Goal: Information Seeking & Learning: Learn about a topic

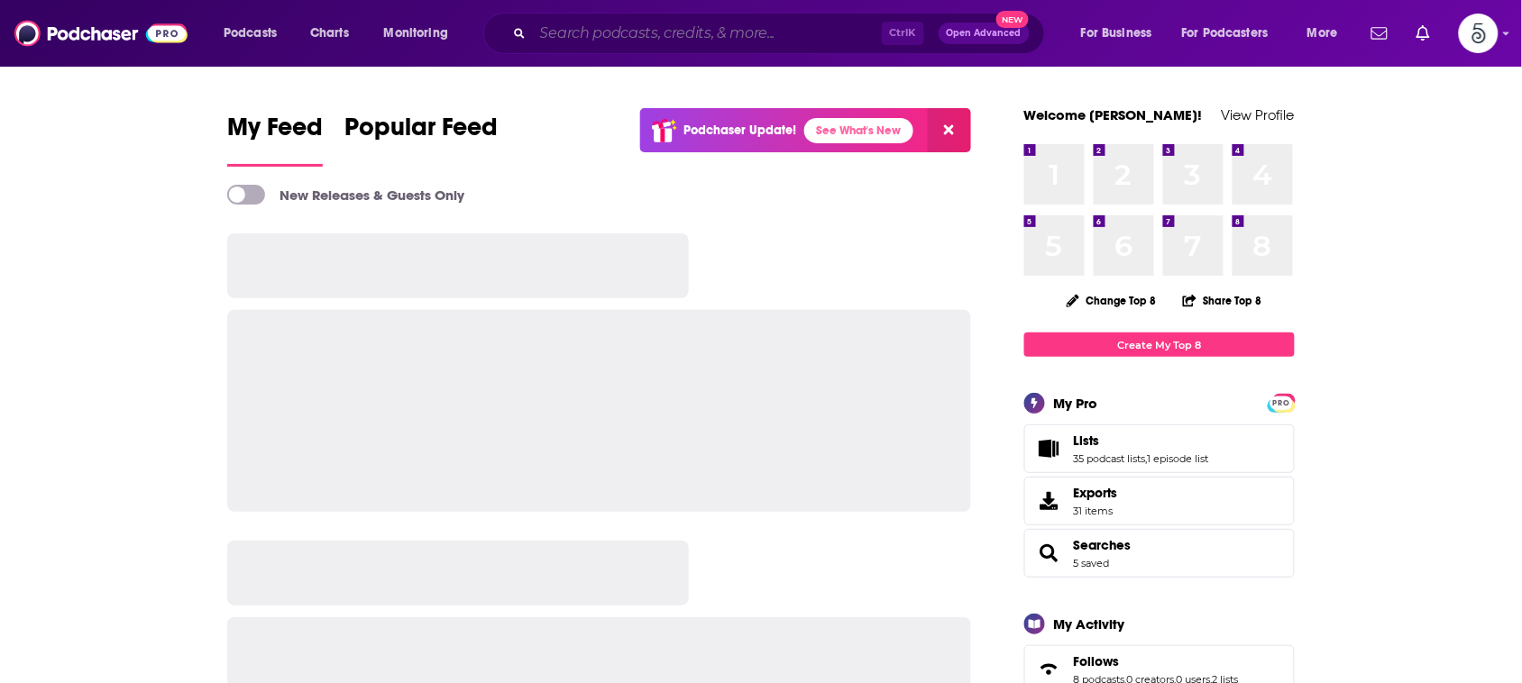
click at [785, 30] on input "Search podcasts, credits, & more..." at bounding box center [707, 33] width 349 height 29
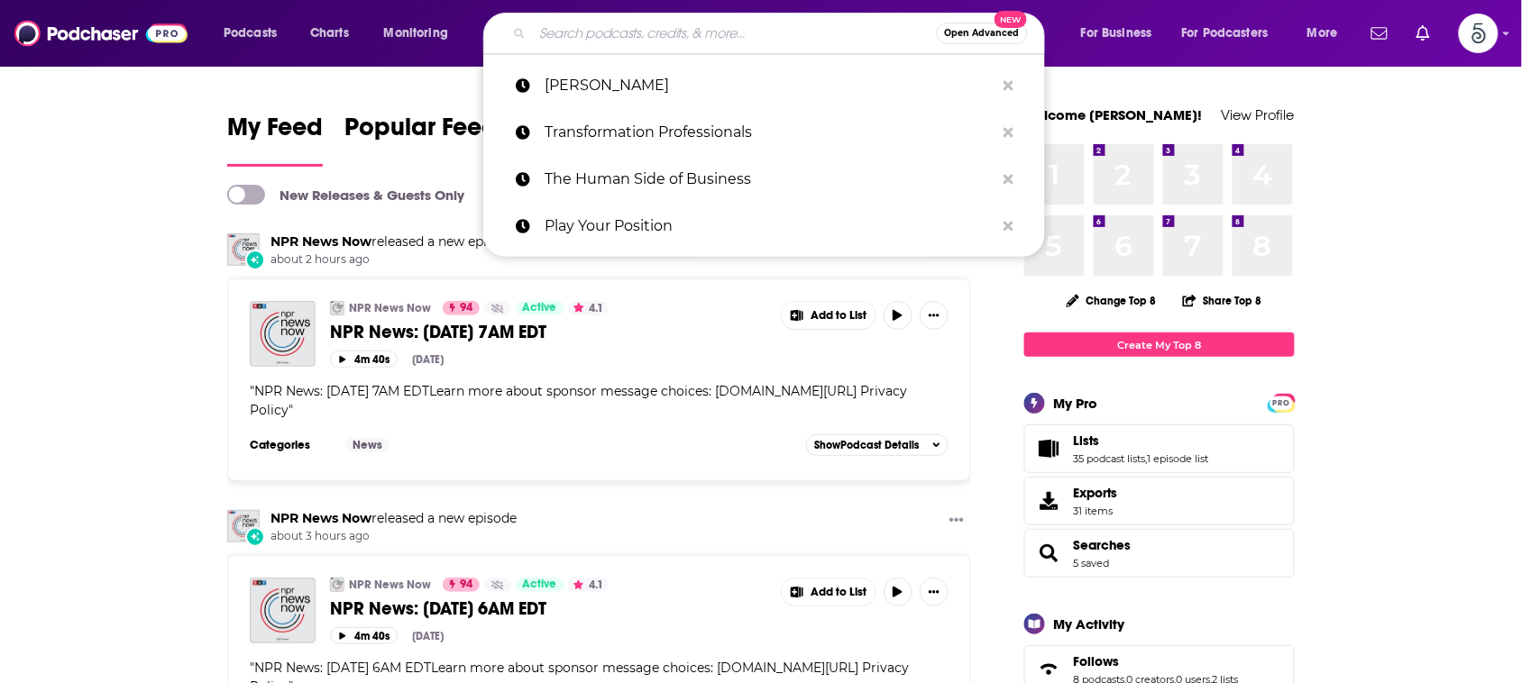
click at [785, 23] on input "Search podcasts, credits, & more..." at bounding box center [735, 33] width 404 height 29
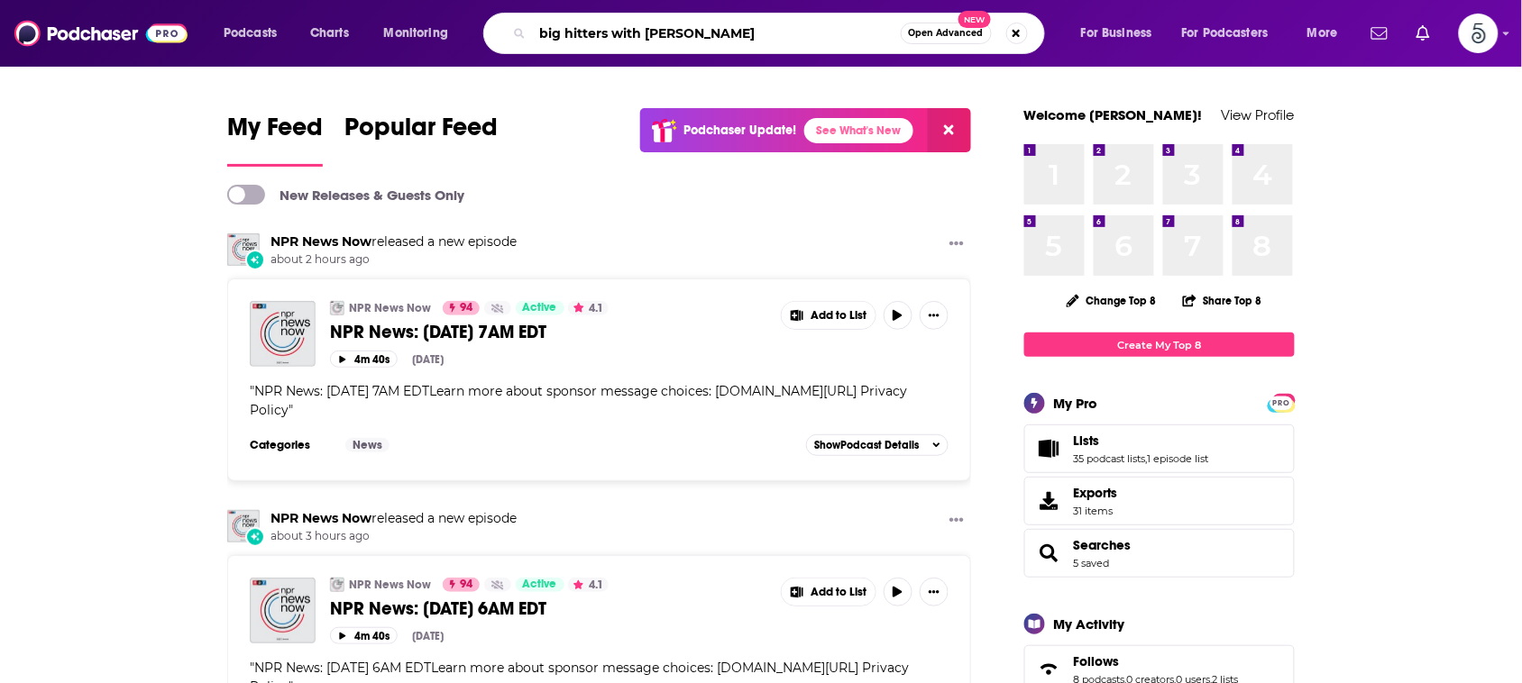
type input "big hitters with [PERSON_NAME]"
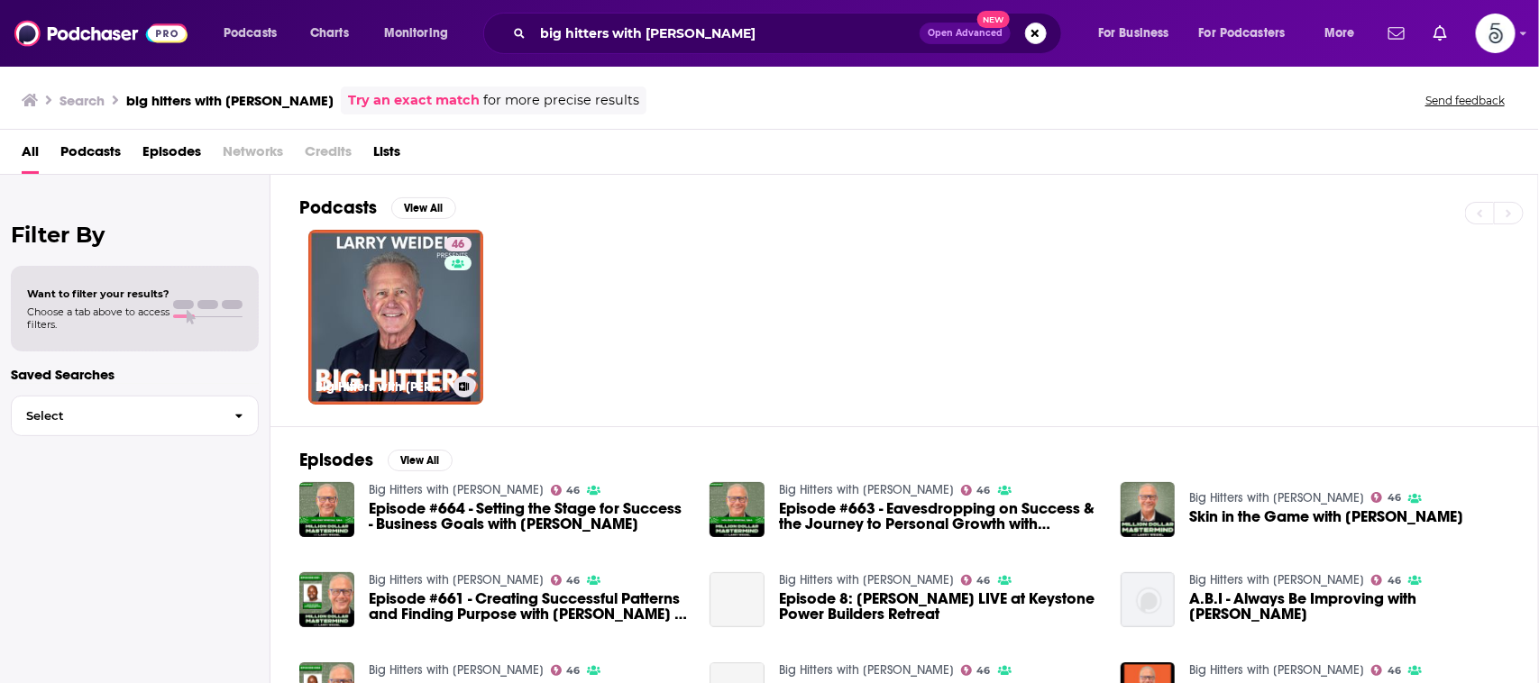
click at [420, 286] on link "46 Big Hitters with [PERSON_NAME]" at bounding box center [395, 317] width 175 height 175
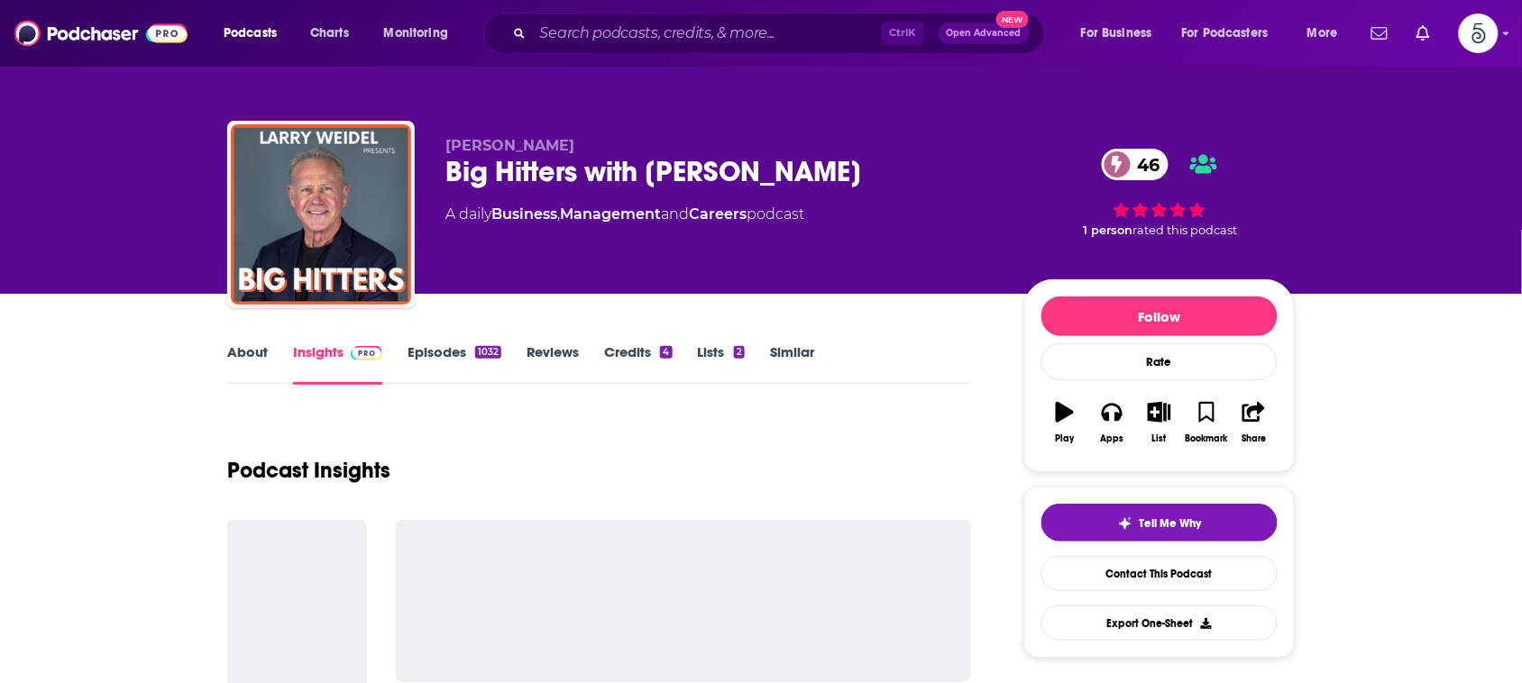
click at [249, 352] on link "About" at bounding box center [247, 363] width 41 height 41
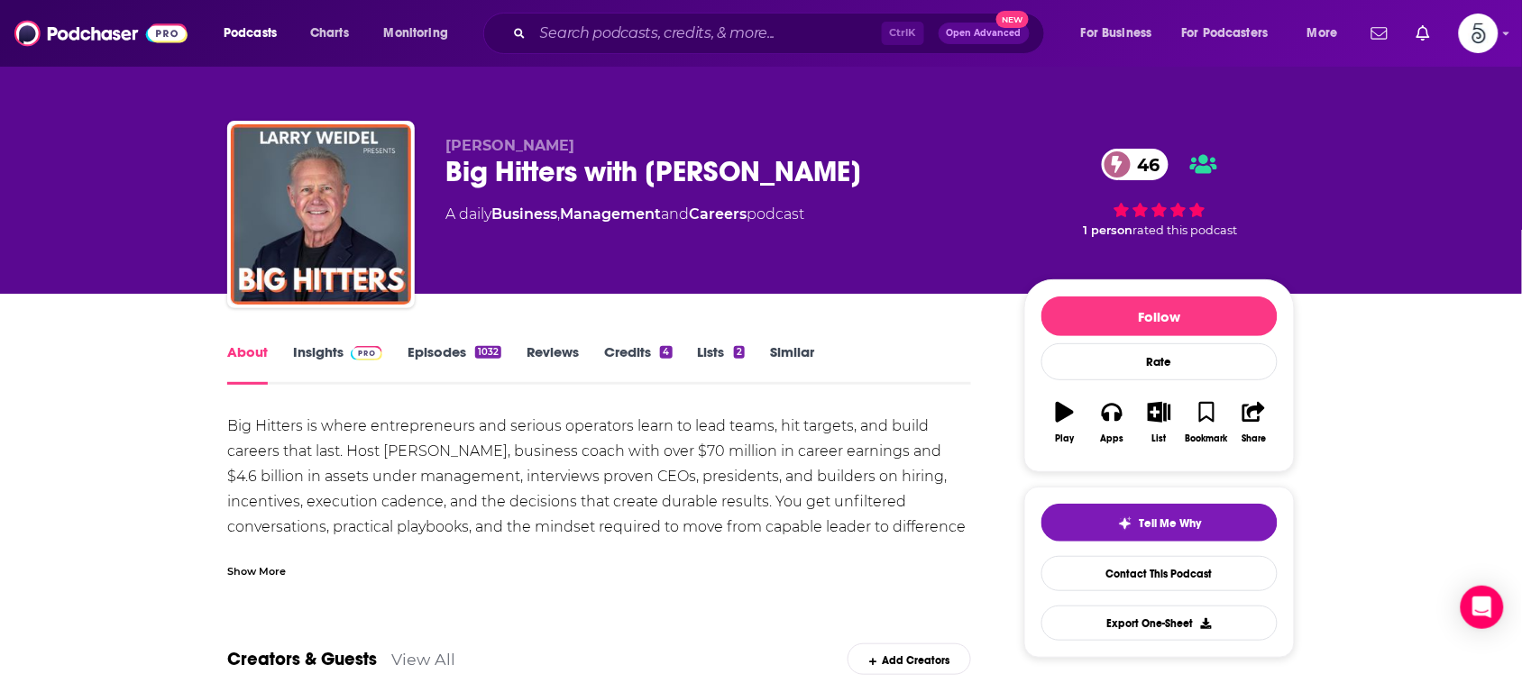
click at [257, 568] on div "Show More" at bounding box center [256, 570] width 59 height 17
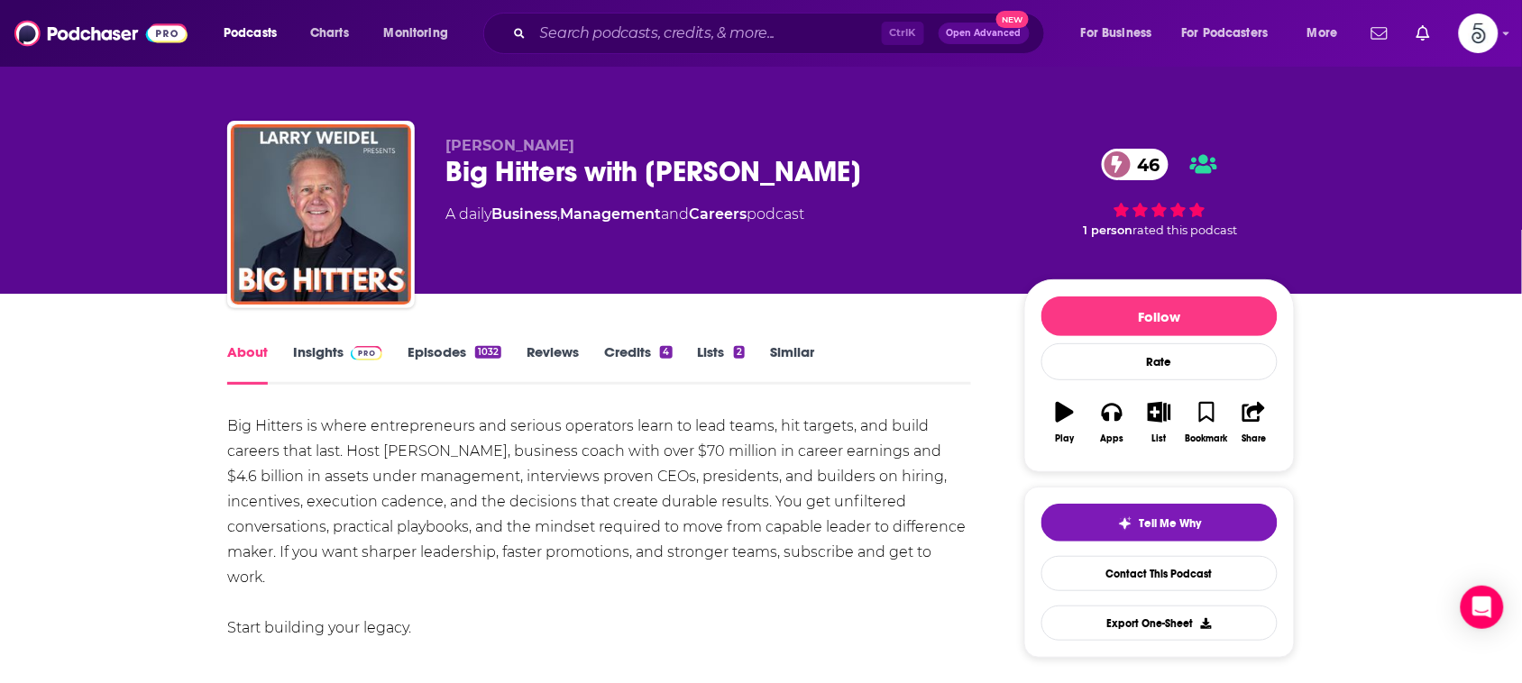
click at [460, 578] on div "Big Hitters is where entrepreneurs and serious operators learn to lead teams, h…" at bounding box center [599, 553] width 744 height 278
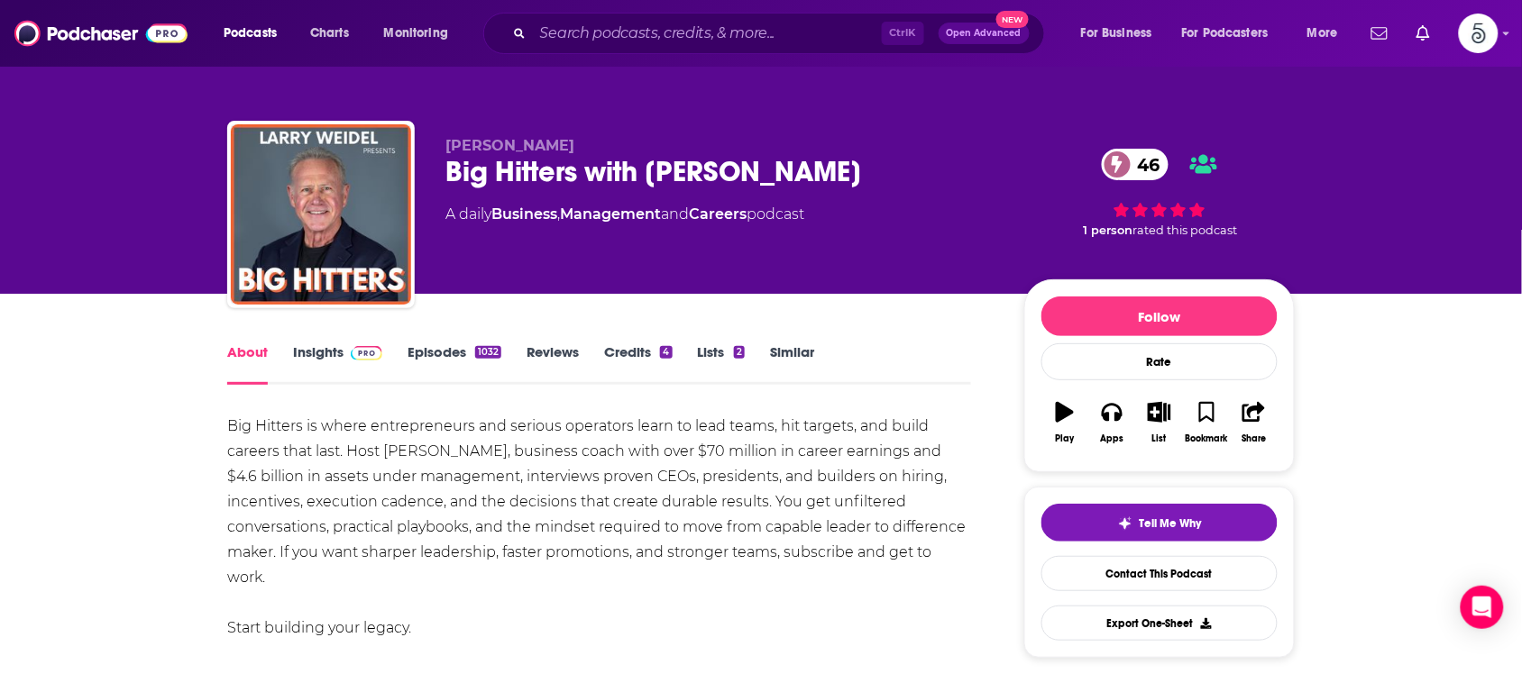
click at [460, 578] on div "Big Hitters is where entrepreneurs and serious operators learn to lead teams, h…" at bounding box center [599, 553] width 744 height 278
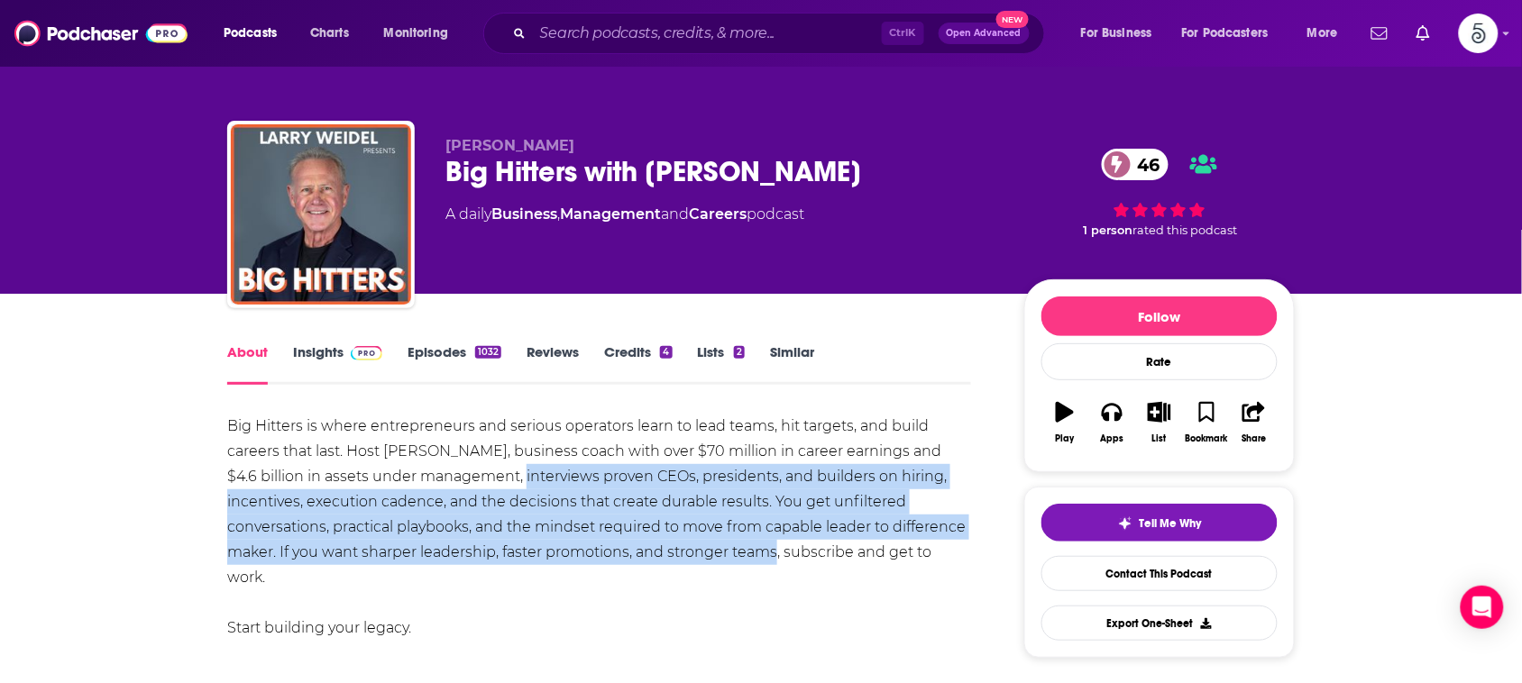
drag, startPoint x: 497, startPoint y: 473, endPoint x: 778, endPoint y: 559, distance: 294.0
click at [778, 559] on div "Big Hitters is where entrepreneurs and serious operators learn to lead teams, h…" at bounding box center [599, 553] width 744 height 278
copy div "nterviews proven CEOs, presidents, and builders on hiring, incentives, executio…"
click at [332, 347] on link "Insights" at bounding box center [337, 363] width 89 height 41
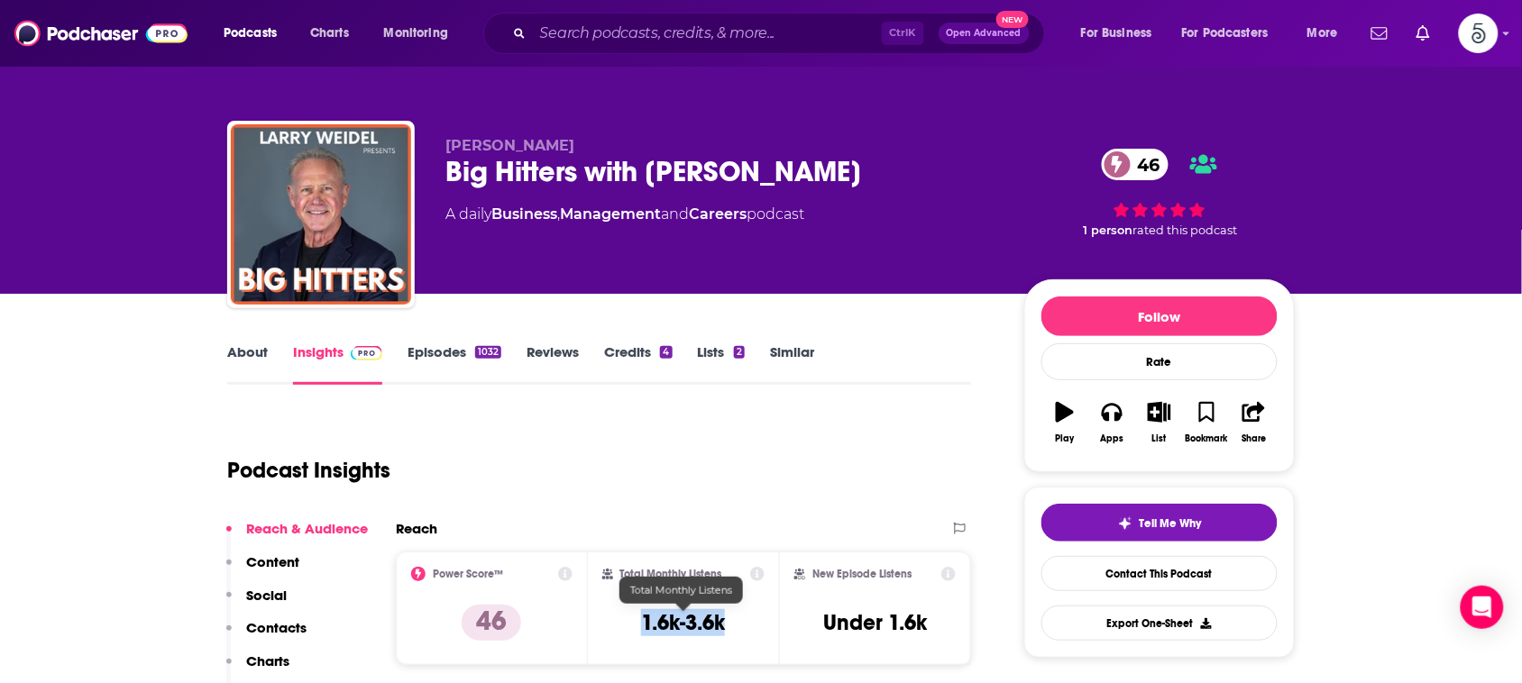
drag, startPoint x: 736, startPoint y: 625, endPoint x: 642, endPoint y: 632, distance: 94.0
click at [642, 632] on div "Total Monthly Listens 1.6k-3.6k" at bounding box center [683, 608] width 163 height 83
copy h3 "1.6k-3.6k"
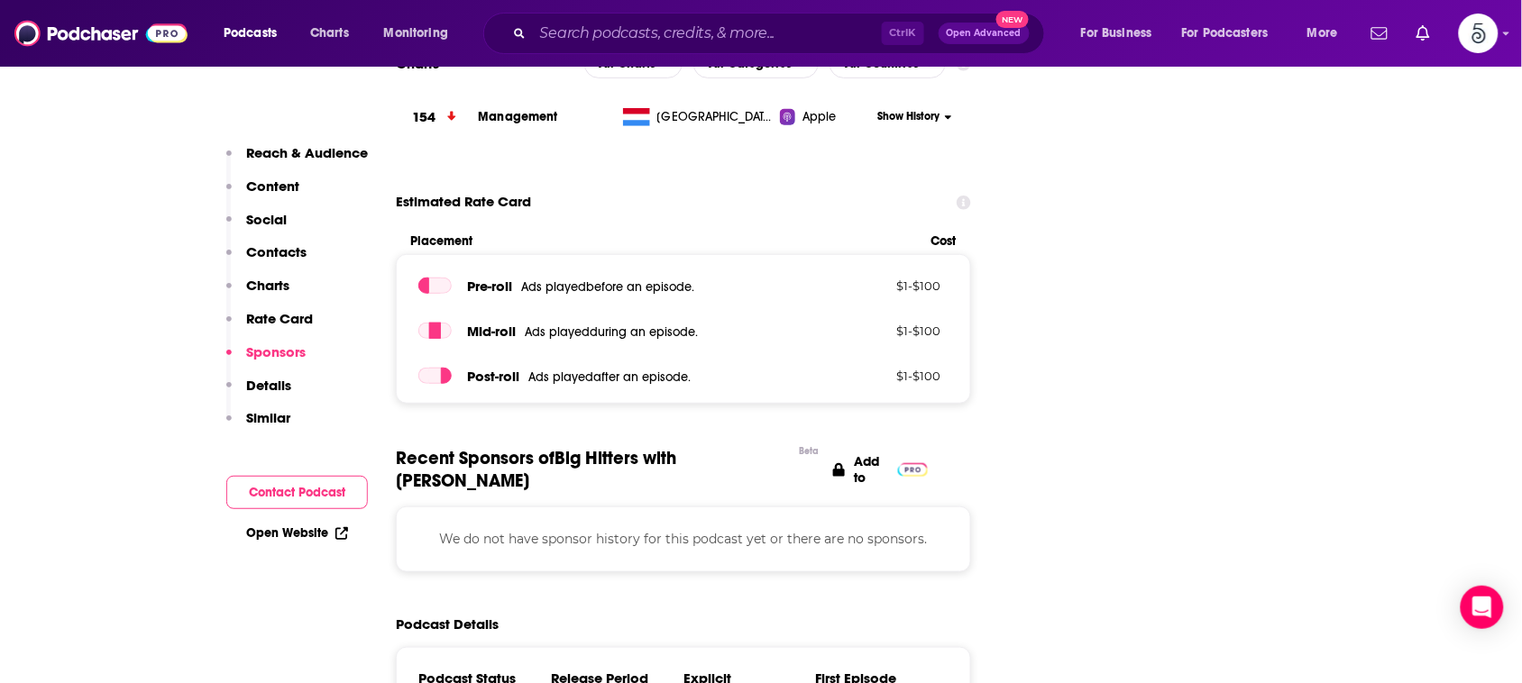
scroll to position [2655, 0]
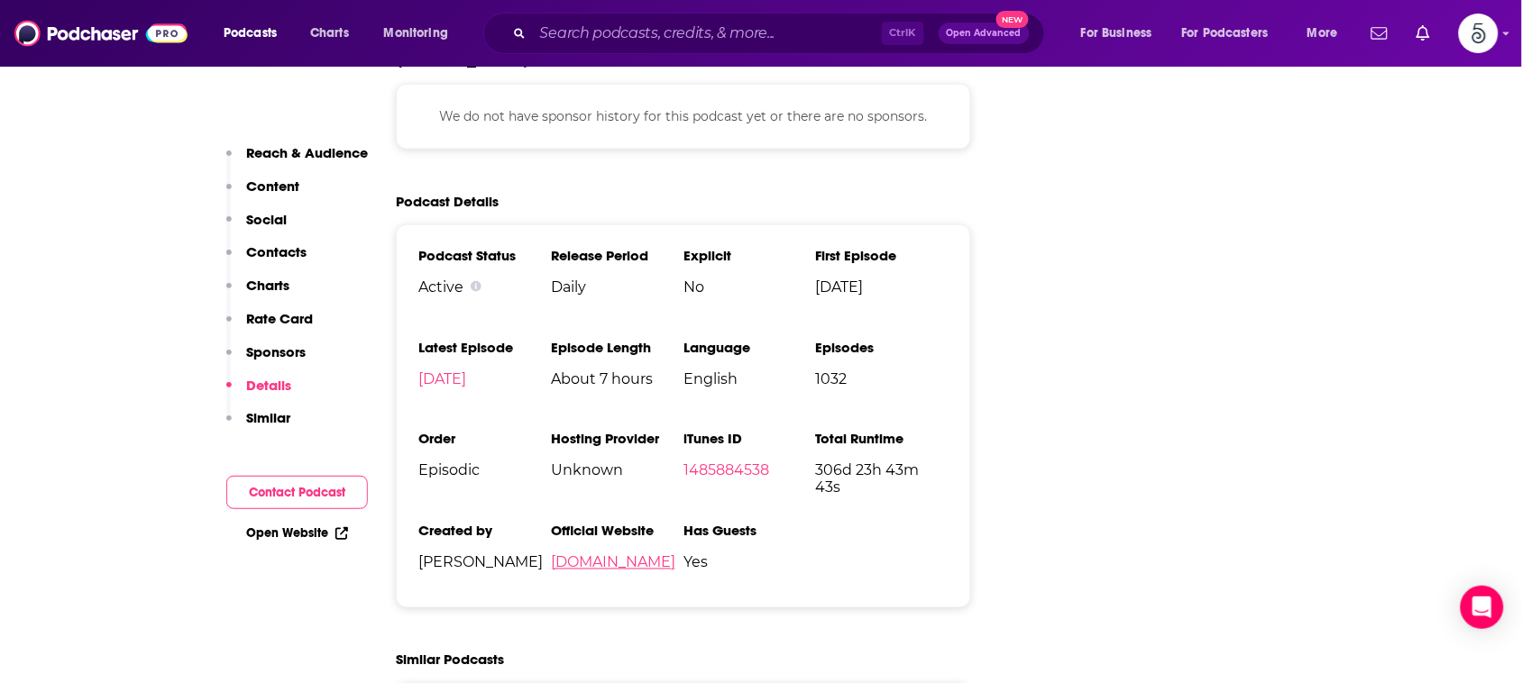
click at [583, 554] on link "[DOMAIN_NAME]" at bounding box center [613, 562] width 124 height 17
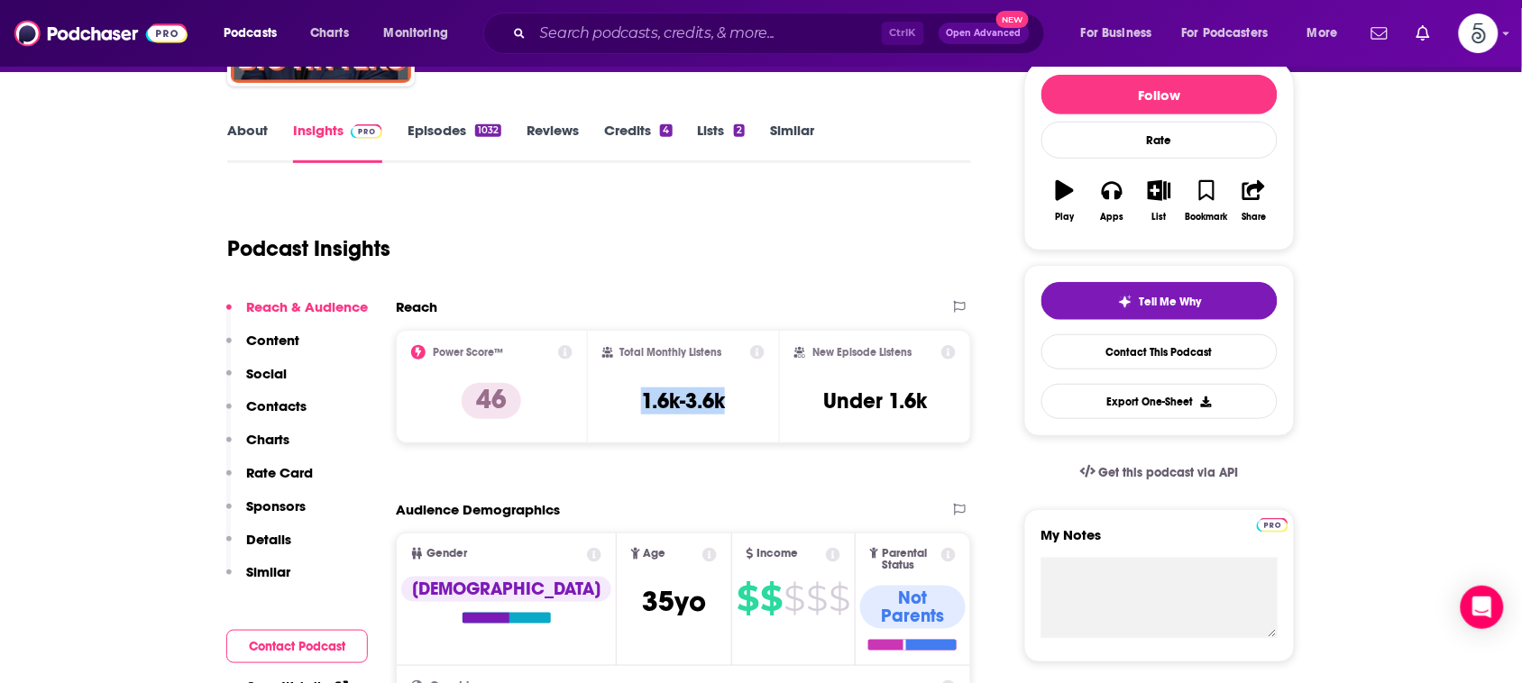
scroll to position [0, 0]
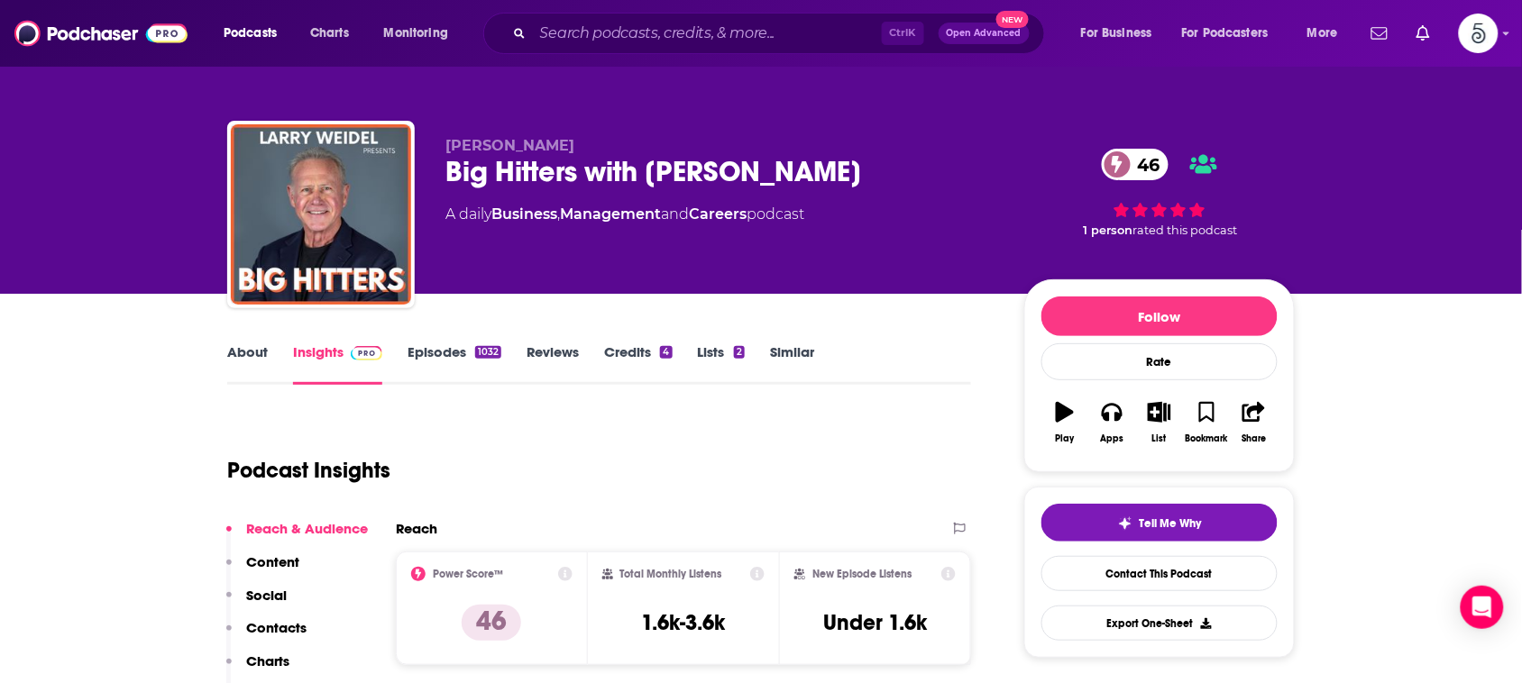
click at [1051, 127] on div "[PERSON_NAME] Big Hitters with [PERSON_NAME] 46 A daily Business , Management a…" at bounding box center [760, 218] width 1067 height 195
click at [252, 353] on link "About" at bounding box center [247, 363] width 41 height 41
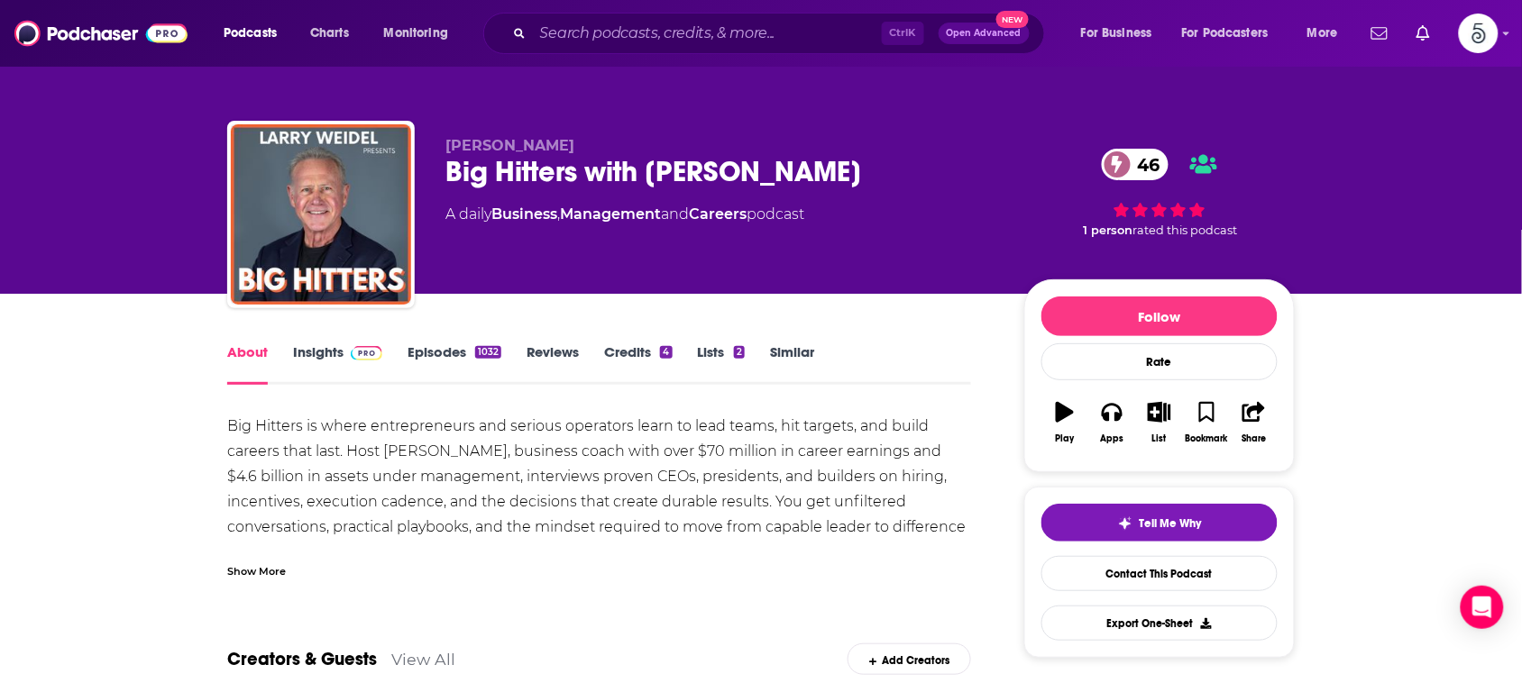
click at [260, 574] on div "Show More" at bounding box center [256, 570] width 59 height 17
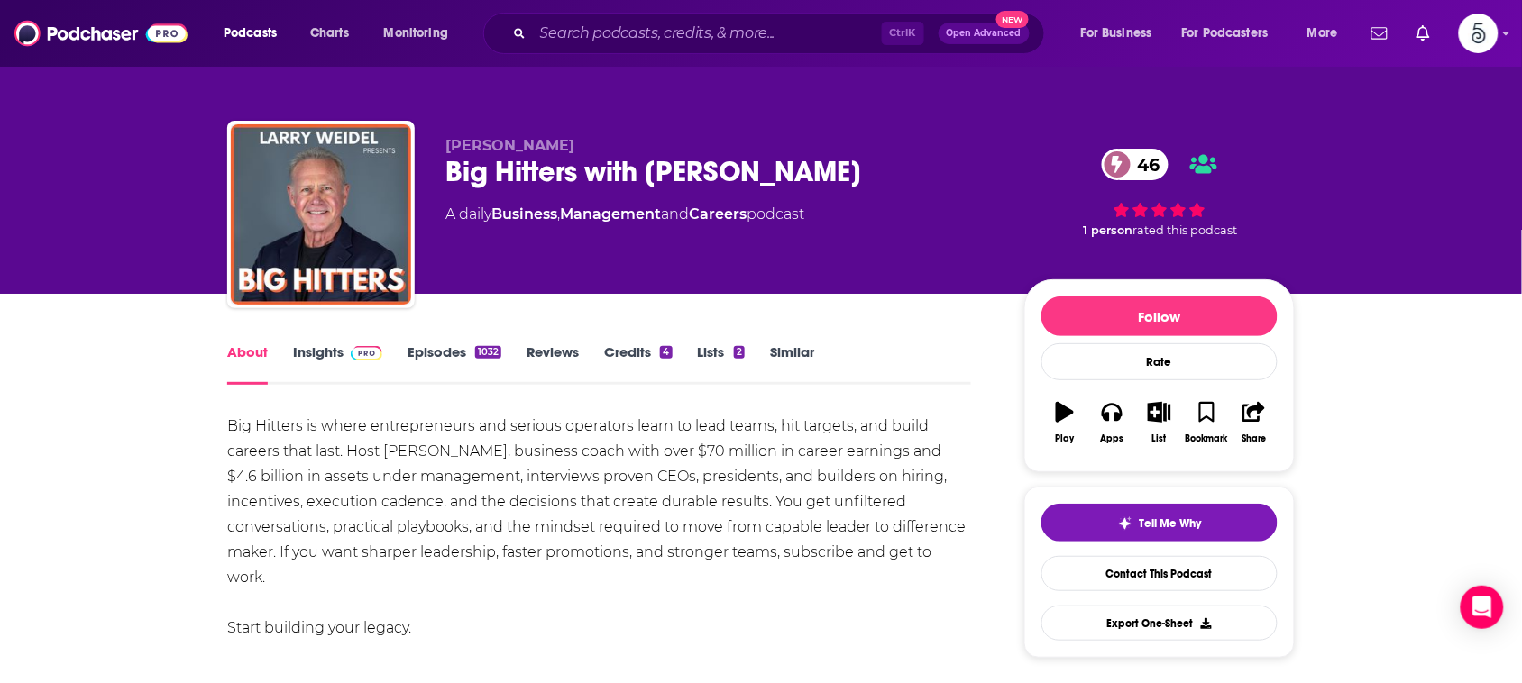
drag, startPoint x: 402, startPoint y: 659, endPoint x: 287, endPoint y: 658, distance: 115.4
click at [287, 658] on div "Big Hitters is where entrepreneurs and serious operators learn to lead teams, h…" at bounding box center [599, 553] width 744 height 278
copy div "[DOMAIN_NAME]"
click at [814, 42] on input "Search podcasts, credits, & more..." at bounding box center [707, 33] width 349 height 29
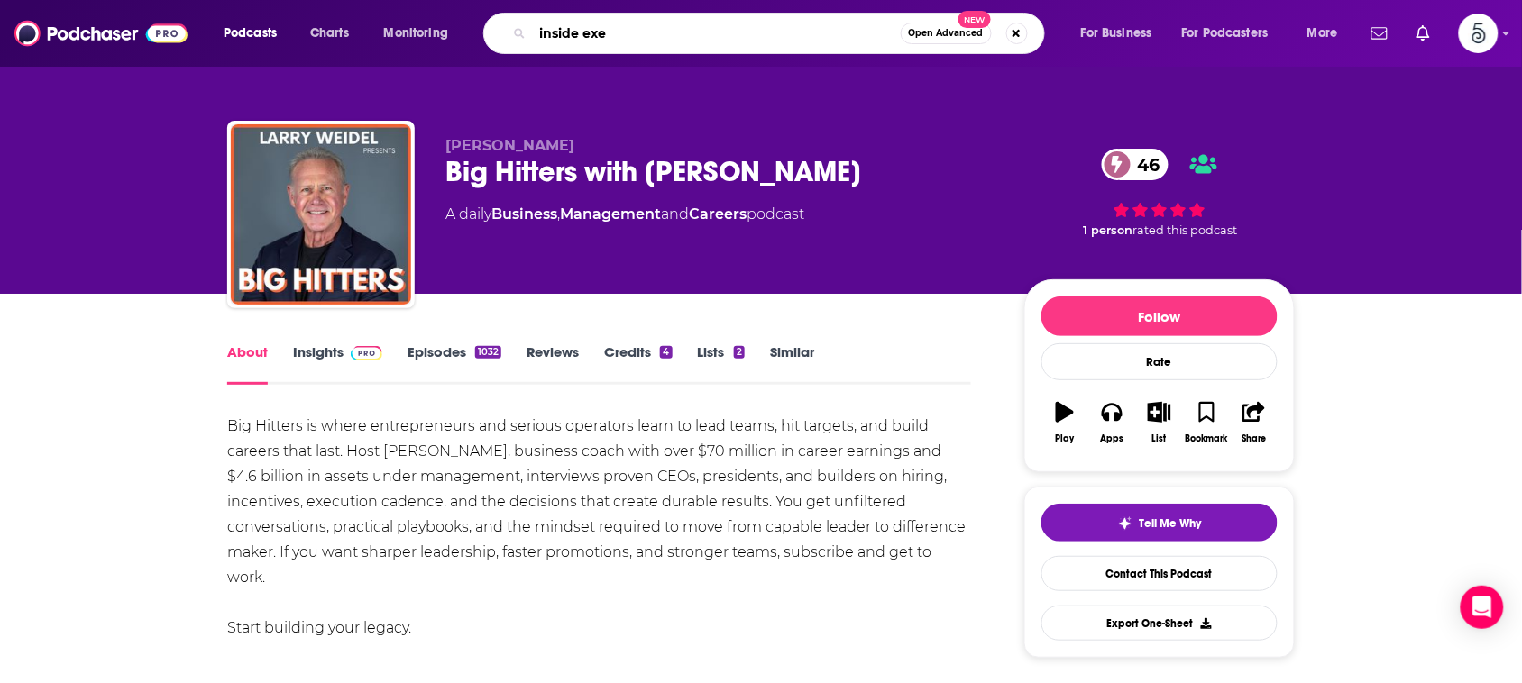
type input "inside exec"
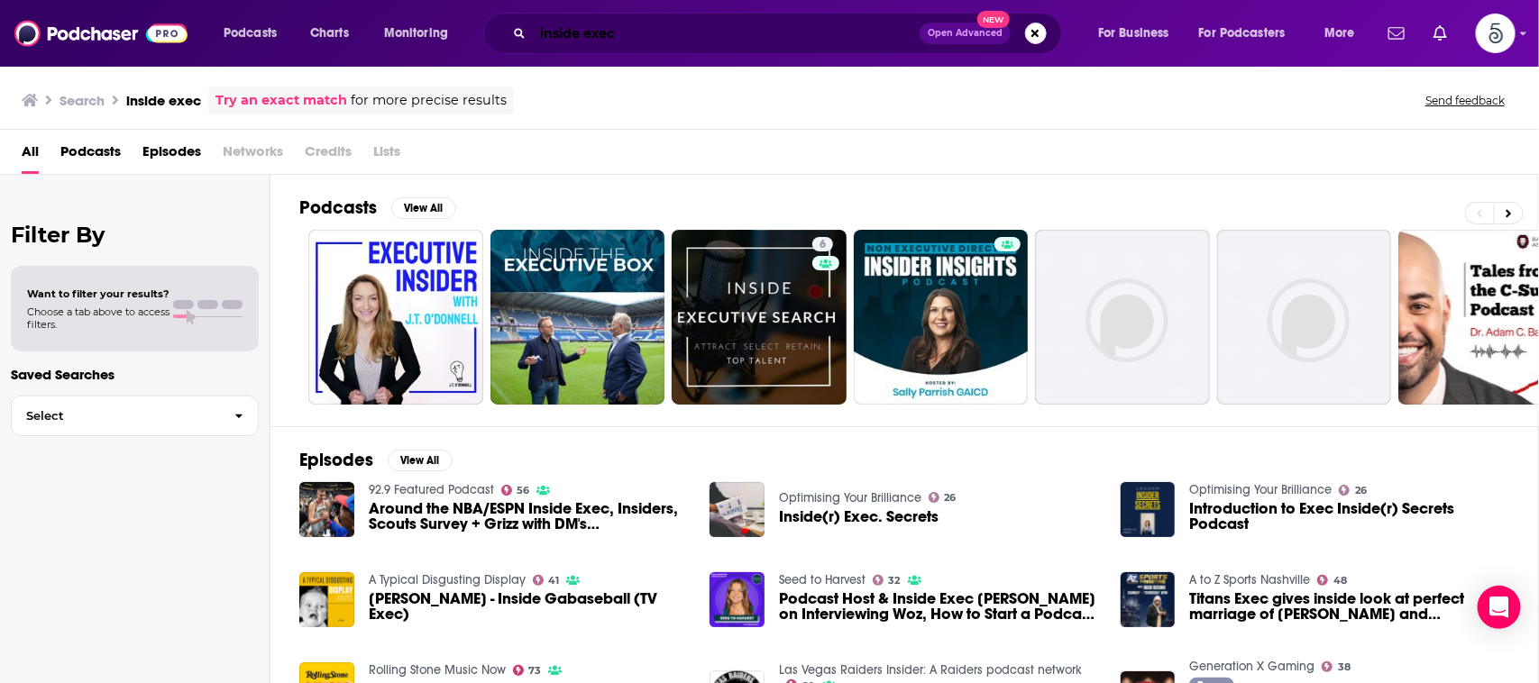
click at [819, 29] on input "inside exec" at bounding box center [726, 33] width 387 height 29
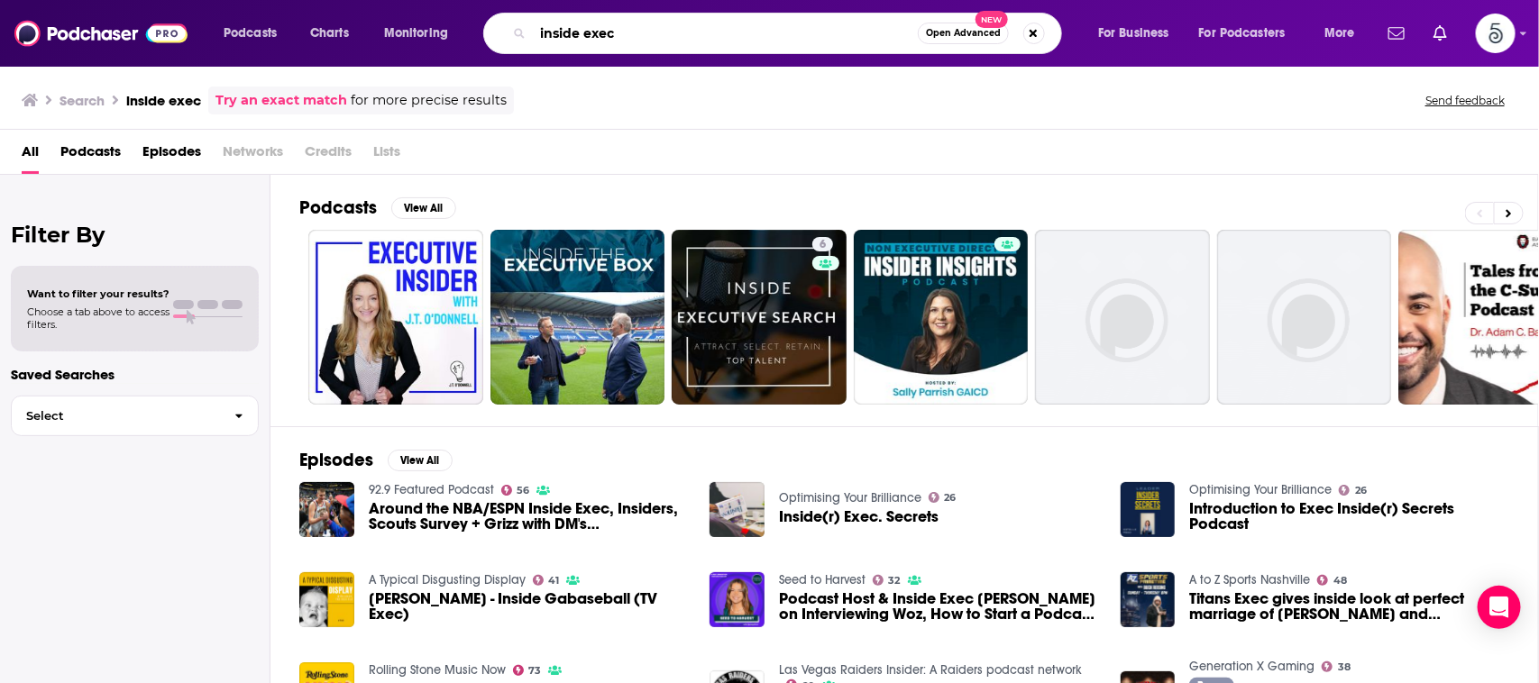
click at [819, 29] on input "inside exec" at bounding box center [725, 33] width 385 height 29
click at [667, 23] on input "inside exec" at bounding box center [725, 33] width 385 height 29
drag, startPoint x: 667, startPoint y: 23, endPoint x: 500, endPoint y: 24, distance: 166.8
click at [500, 24] on div "inside exec Open Advanced New" at bounding box center [772, 33] width 579 height 41
type input "mentors to executives"
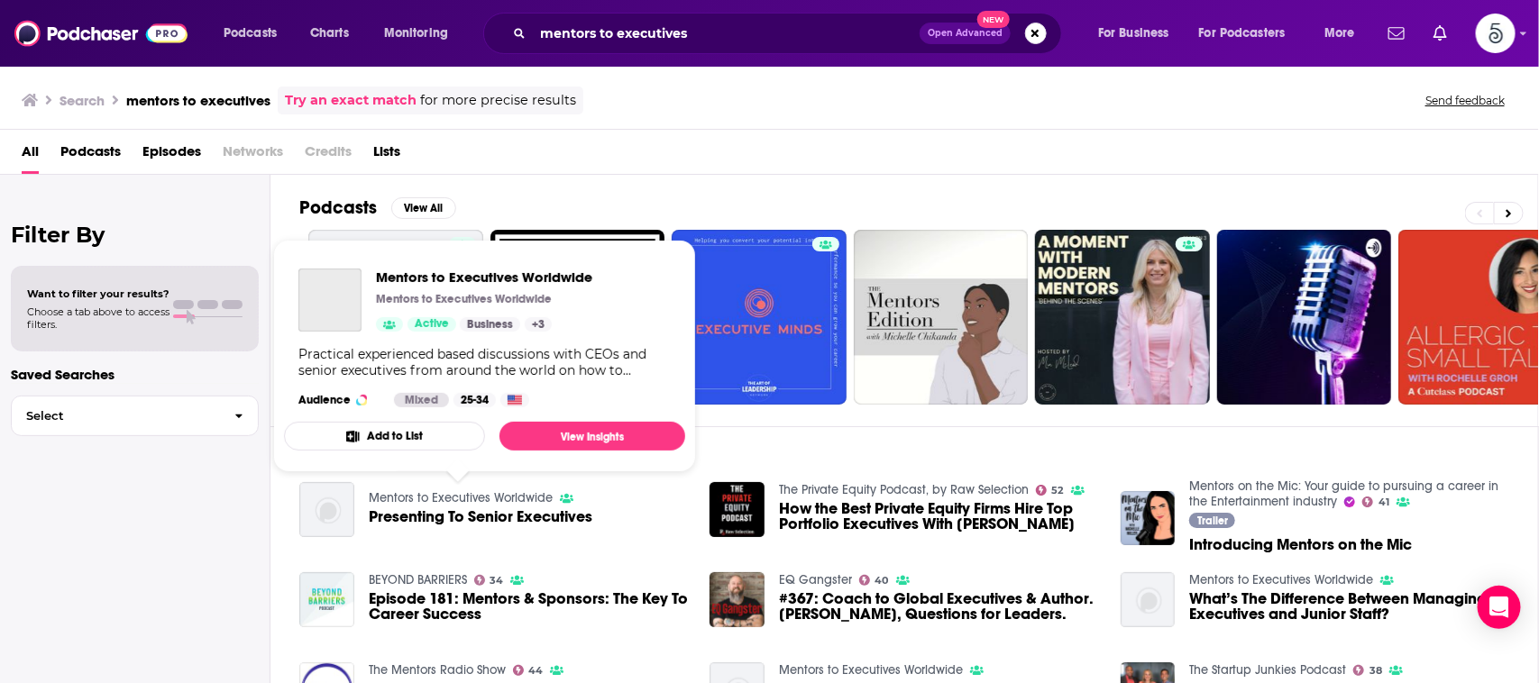
click at [389, 497] on link "Mentors to Executives Worldwide" at bounding box center [461, 497] width 184 height 15
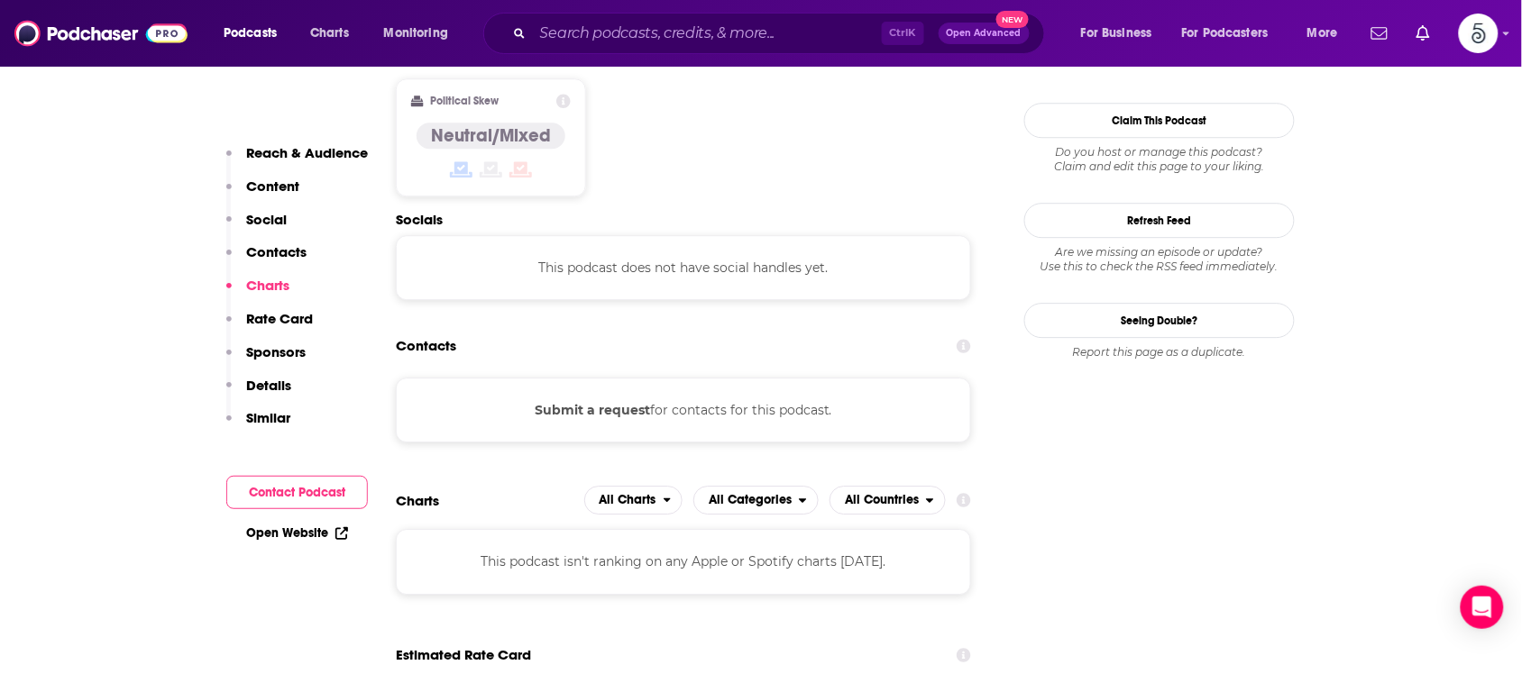
scroll to position [1680, 0]
